Goal: Information Seeking & Learning: Learn about a topic

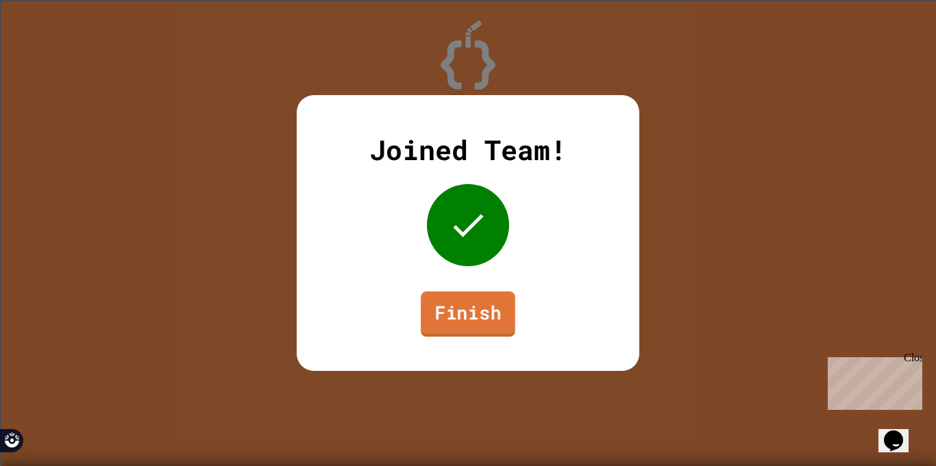
click at [456, 314] on link "Finish" at bounding box center [468, 314] width 95 height 45
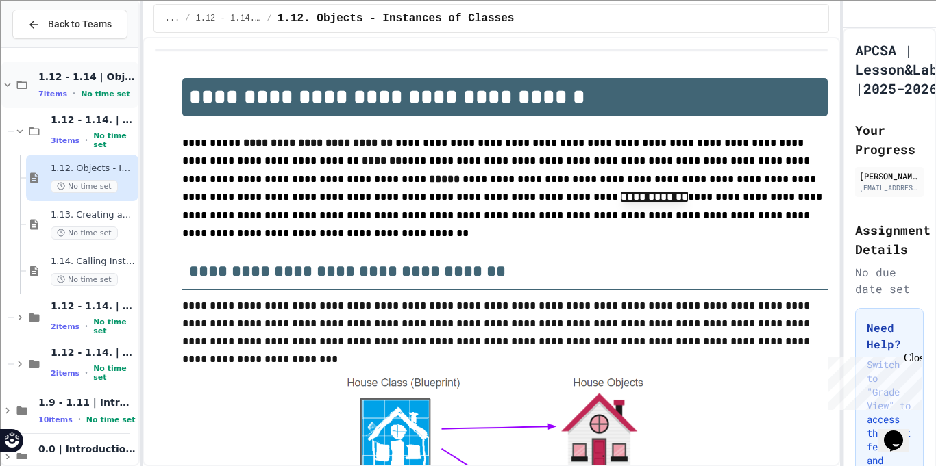
click at [40, 99] on div "7 items • No time set" at bounding box center [86, 93] width 97 height 11
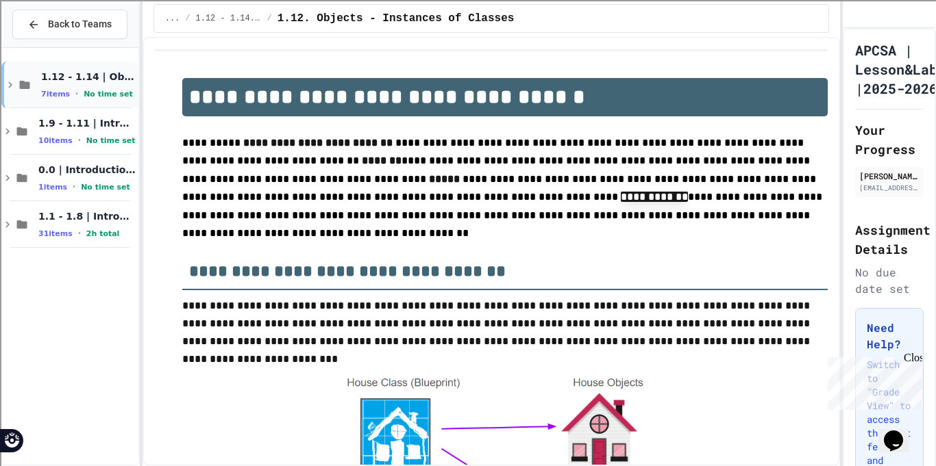
click at [45, 97] on span "7 items" at bounding box center [55, 94] width 29 height 9
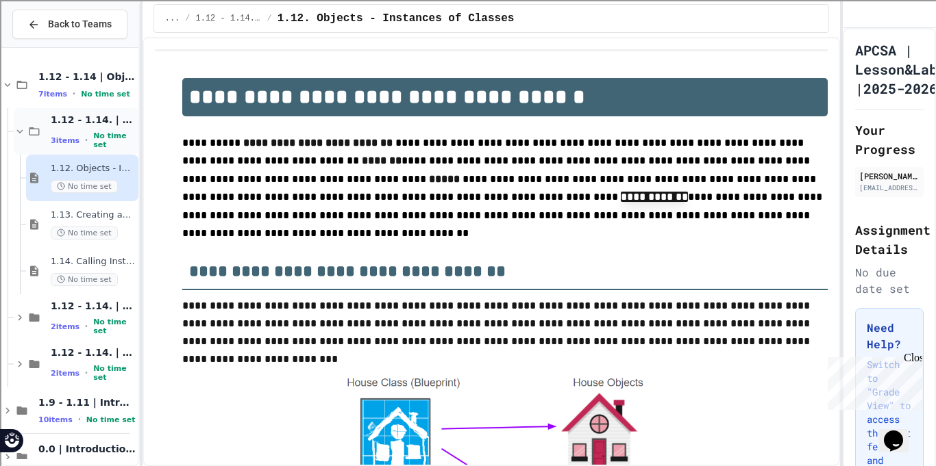
click at [57, 137] on span "3 items" at bounding box center [65, 140] width 29 height 9
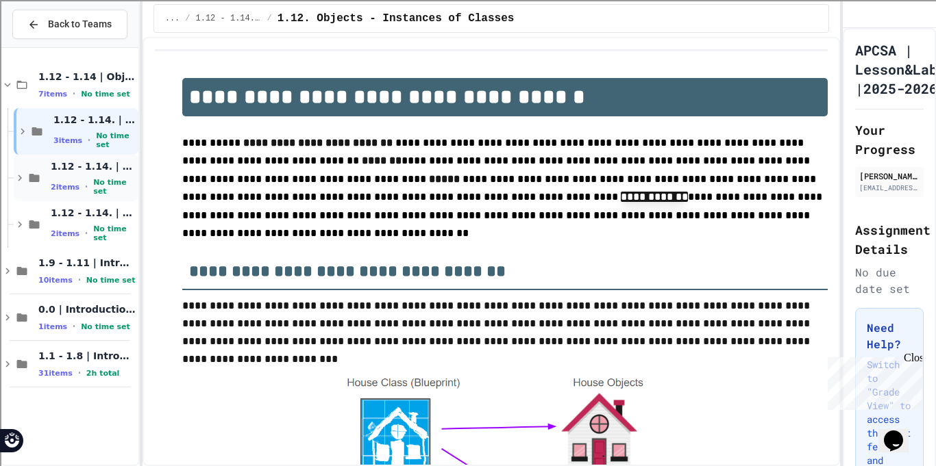
click at [60, 180] on div "1.12 - 1.14. | Graded Labs 2 items • No time set" at bounding box center [93, 178] width 85 height 36
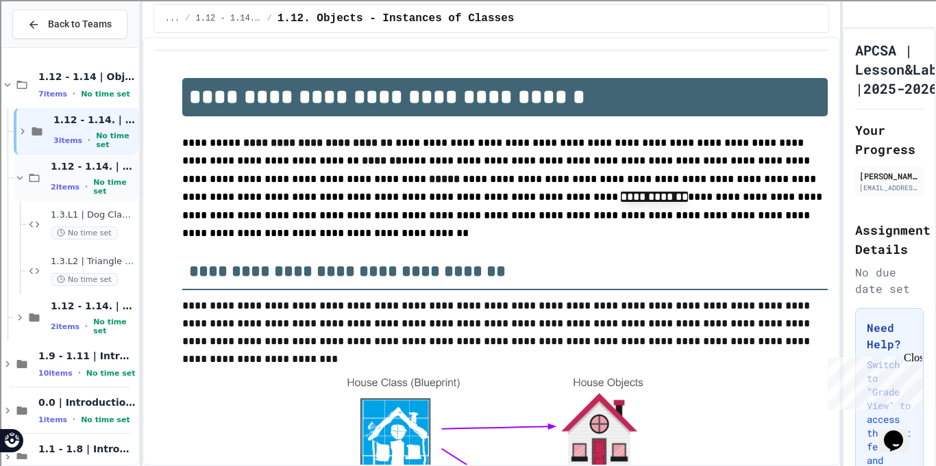
click at [65, 193] on div "1.12 - 1.14. | Graded Labs 2 items • No time set" at bounding box center [76, 178] width 125 height 47
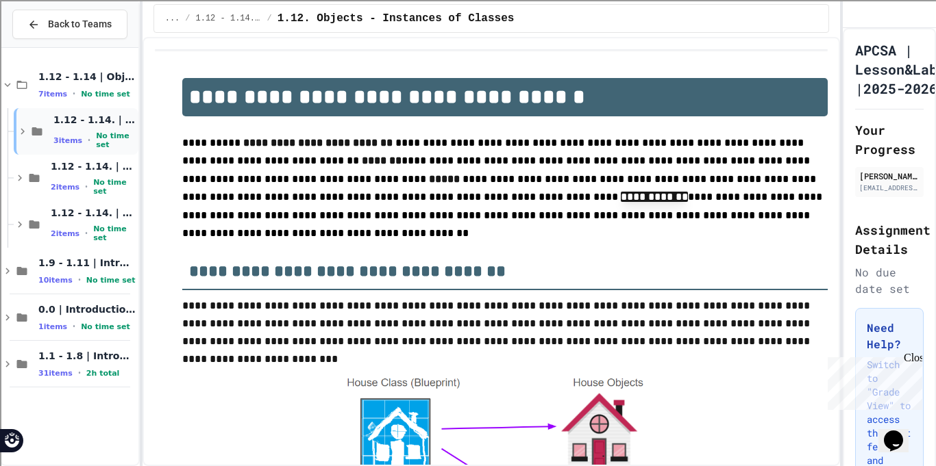
click at [40, 140] on div "1.12 - 1.14. | Lessons and Notes 3 items • No time set" at bounding box center [76, 131] width 125 height 47
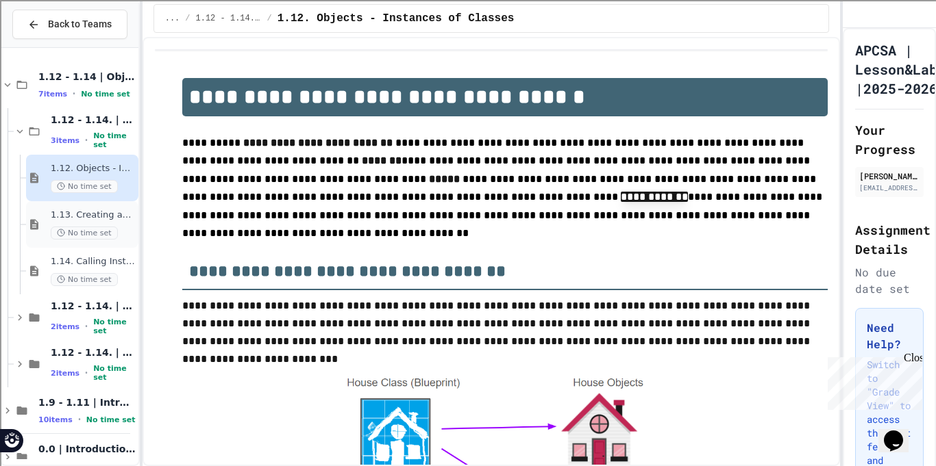
click at [70, 245] on div "1.13. Creating and Initializing Objects: Constructors No time set" at bounding box center [82, 224] width 112 height 47
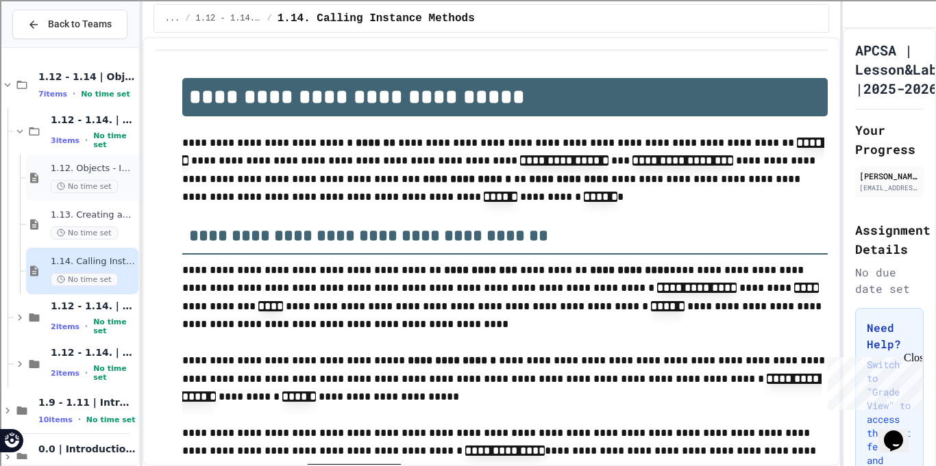
click at [65, 188] on span "No time set" at bounding box center [84, 186] width 67 height 13
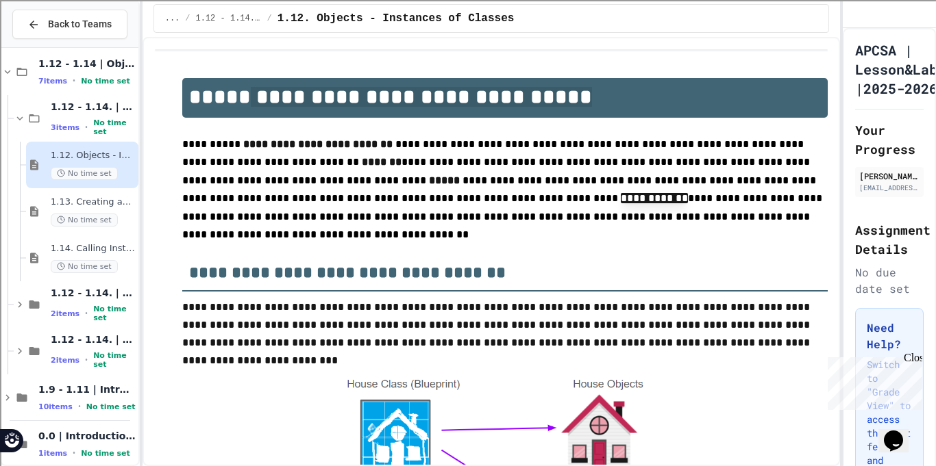
drag, startPoint x: 234, startPoint y: 99, endPoint x: 513, endPoint y: 99, distance: 279.5
click at [513, 99] on h1 "**********" at bounding box center [505, 98] width 646 height 40
copy h1 "**********"
